Goal: Task Accomplishment & Management: Manage account settings

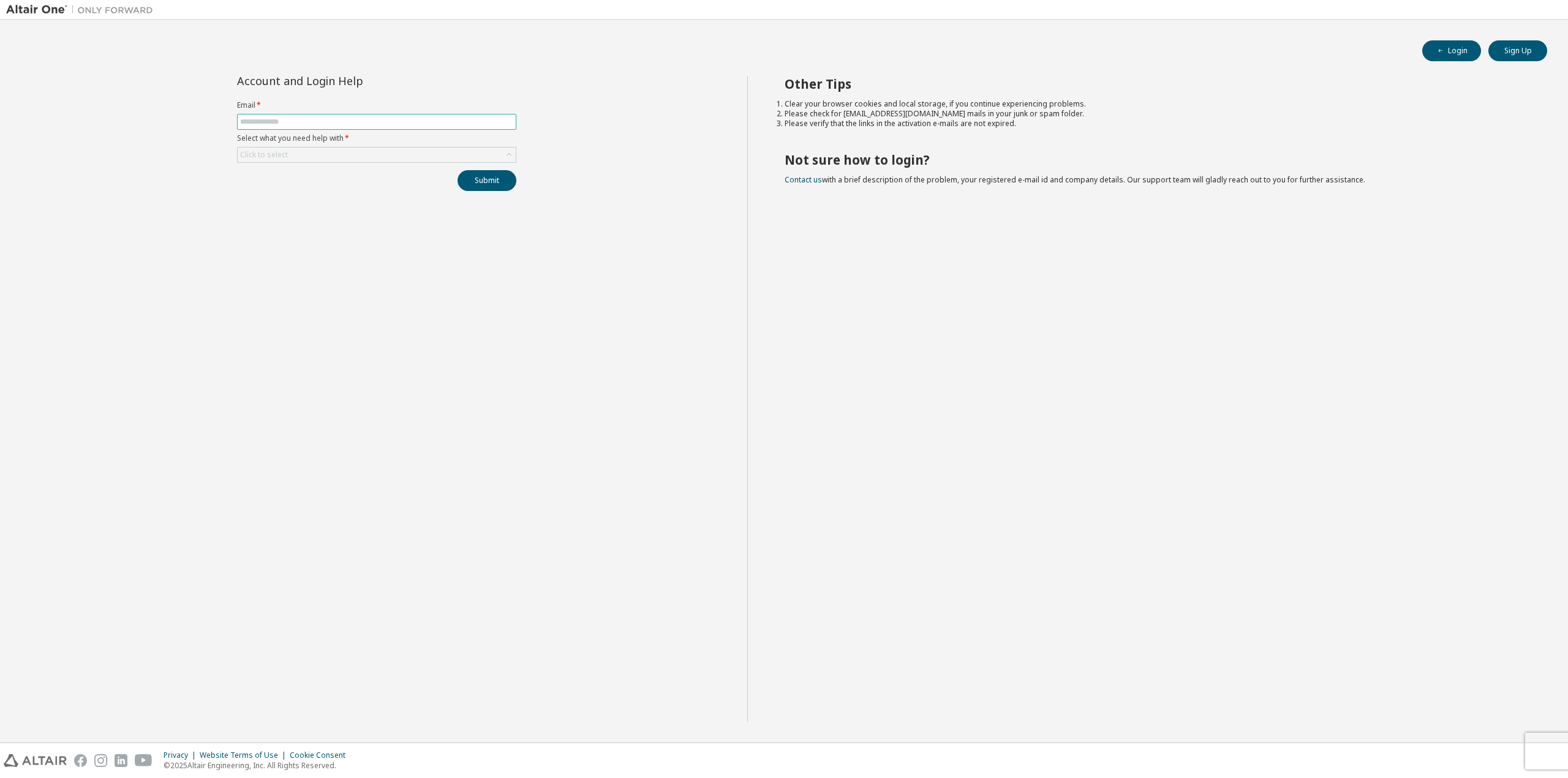
click at [286, 124] on input "text" at bounding box center [376, 122] width 273 height 10
type input "**********"
click at [405, 153] on div "Click to select" at bounding box center [376, 155] width 278 height 15
click at [314, 191] on li "I forgot my password" at bounding box center [375, 187] width 276 height 16
click at [488, 182] on button "Submit" at bounding box center [486, 180] width 59 height 21
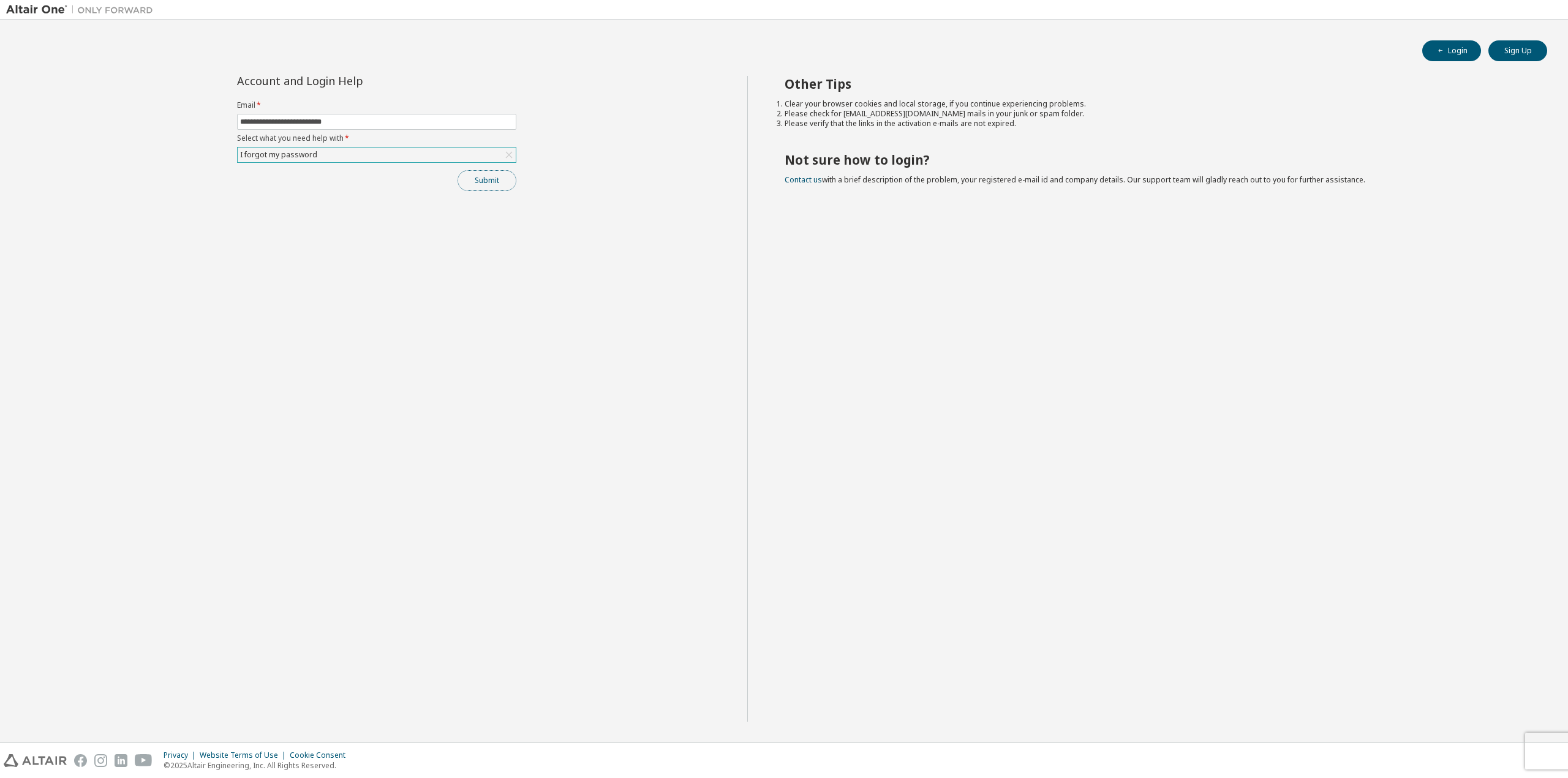
click at [491, 184] on button "Submit" at bounding box center [486, 180] width 59 height 21
drag, startPoint x: 1516, startPoint y: 749, endPoint x: 1401, endPoint y: 725, distance: 117.5
click at [1410, 728] on div "Password reset link is sent to your registered e-mail address. Please follow th…" at bounding box center [1466, 741] width 179 height 55
click at [1070, 605] on div "Other Tips Clear your browser cookies and local storage, if you continue experi…" at bounding box center [1154, 399] width 815 height 646
